Goal: Information Seeking & Learning: Understand process/instructions

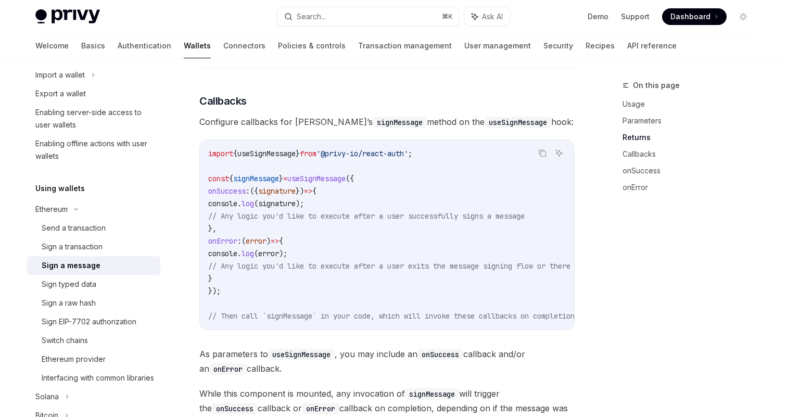
scroll to position [96, 0]
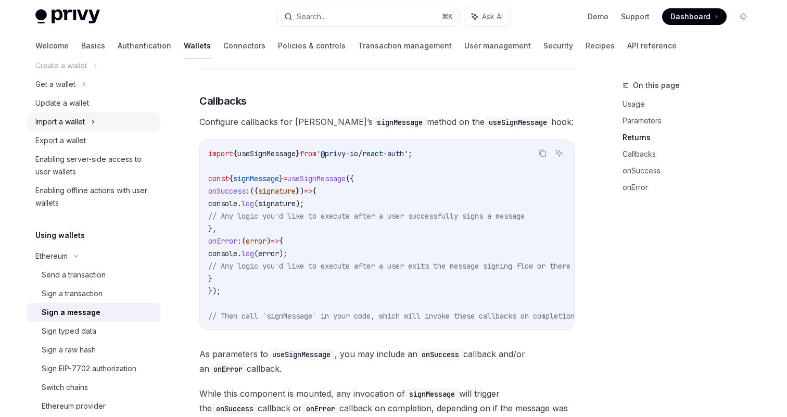
click at [88, 121] on div "Import a wallet" at bounding box center [93, 121] width 133 height 19
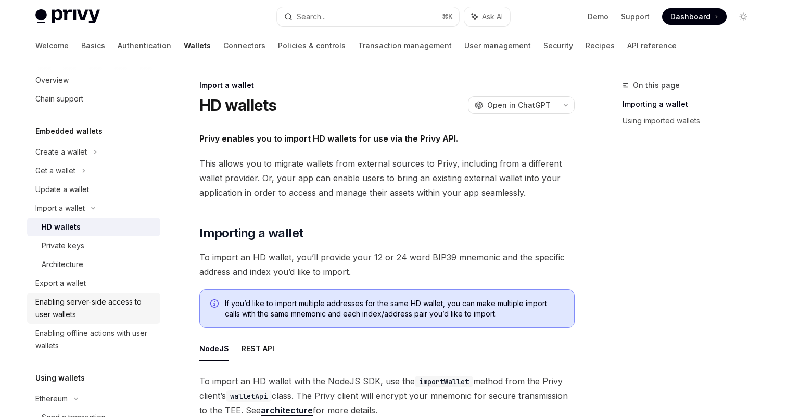
scroll to position [3, 0]
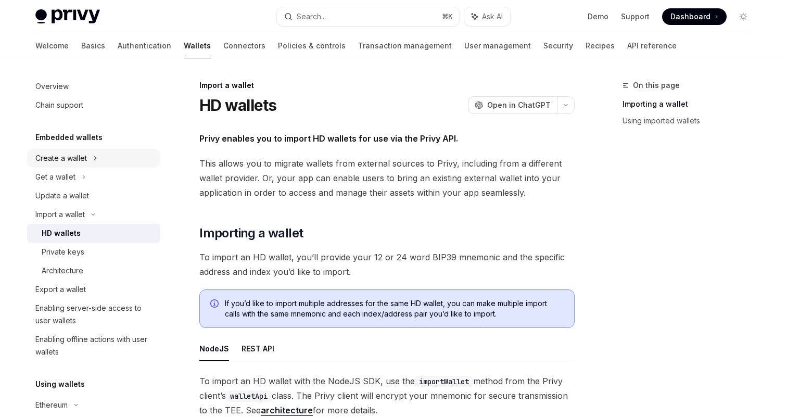
click at [81, 157] on div "Create a wallet" at bounding box center [61, 158] width 52 height 12
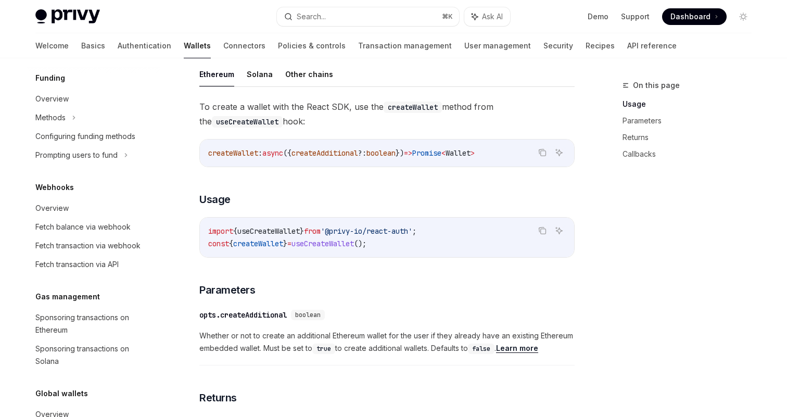
scroll to position [743, 0]
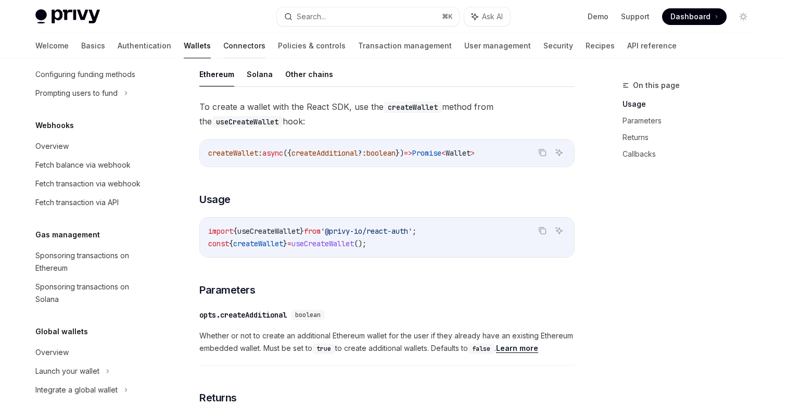
click at [223, 53] on link "Connectors" at bounding box center [244, 45] width 42 height 25
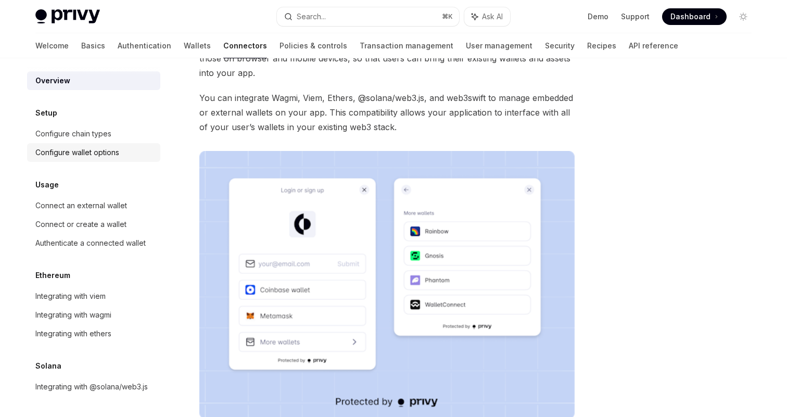
scroll to position [99, 0]
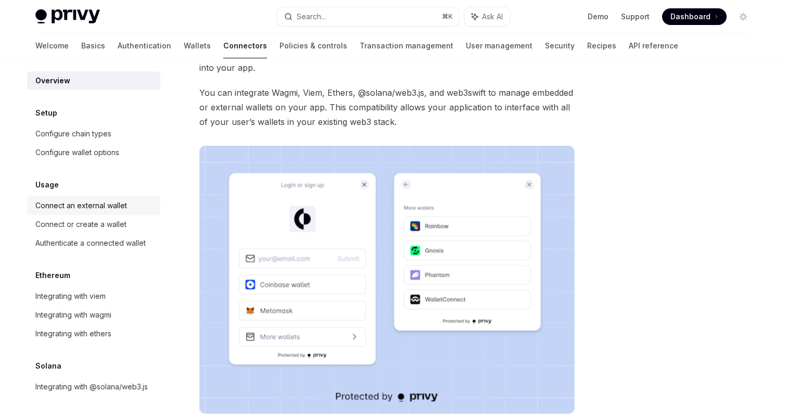
click at [100, 203] on div "Connect an external wallet" at bounding box center [81, 205] width 92 height 12
type textarea "*"
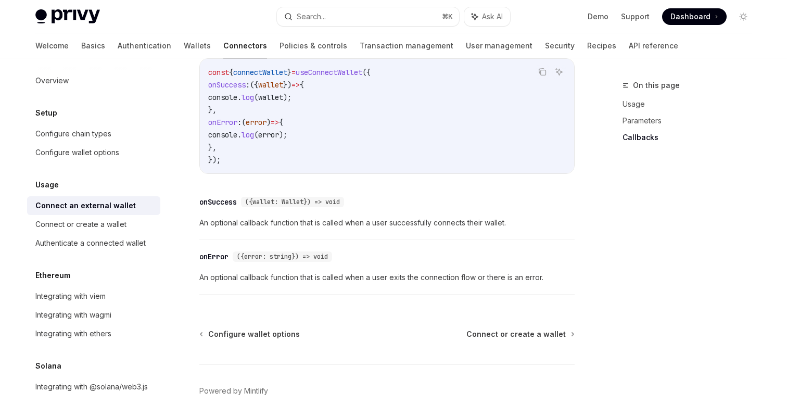
scroll to position [726, 0]
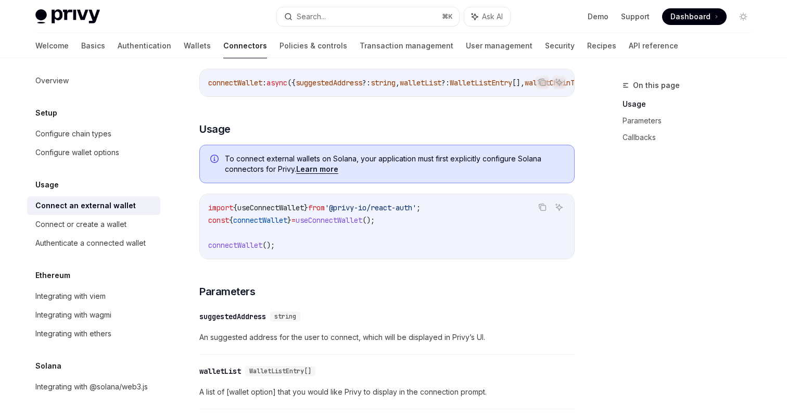
scroll to position [202, 0]
